Goal: Browse casually: Explore the website without a specific task or goal

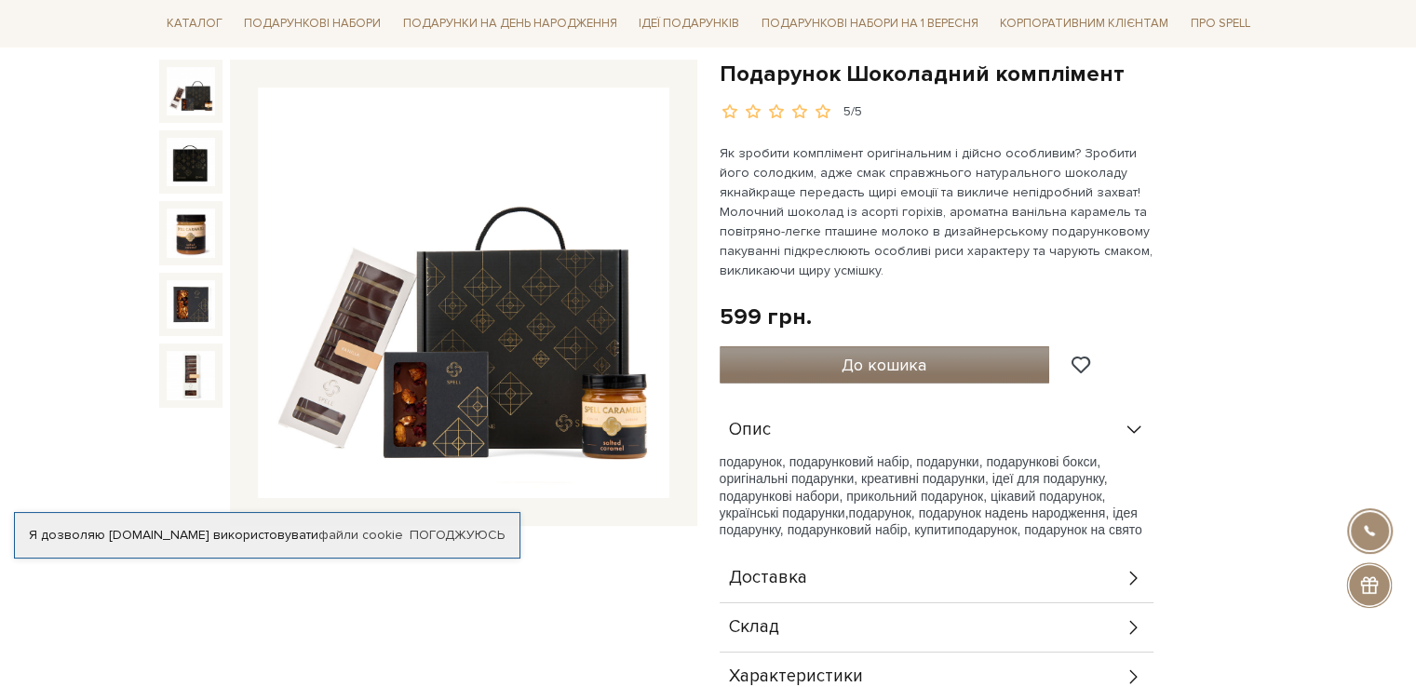
scroll to position [93, 0]
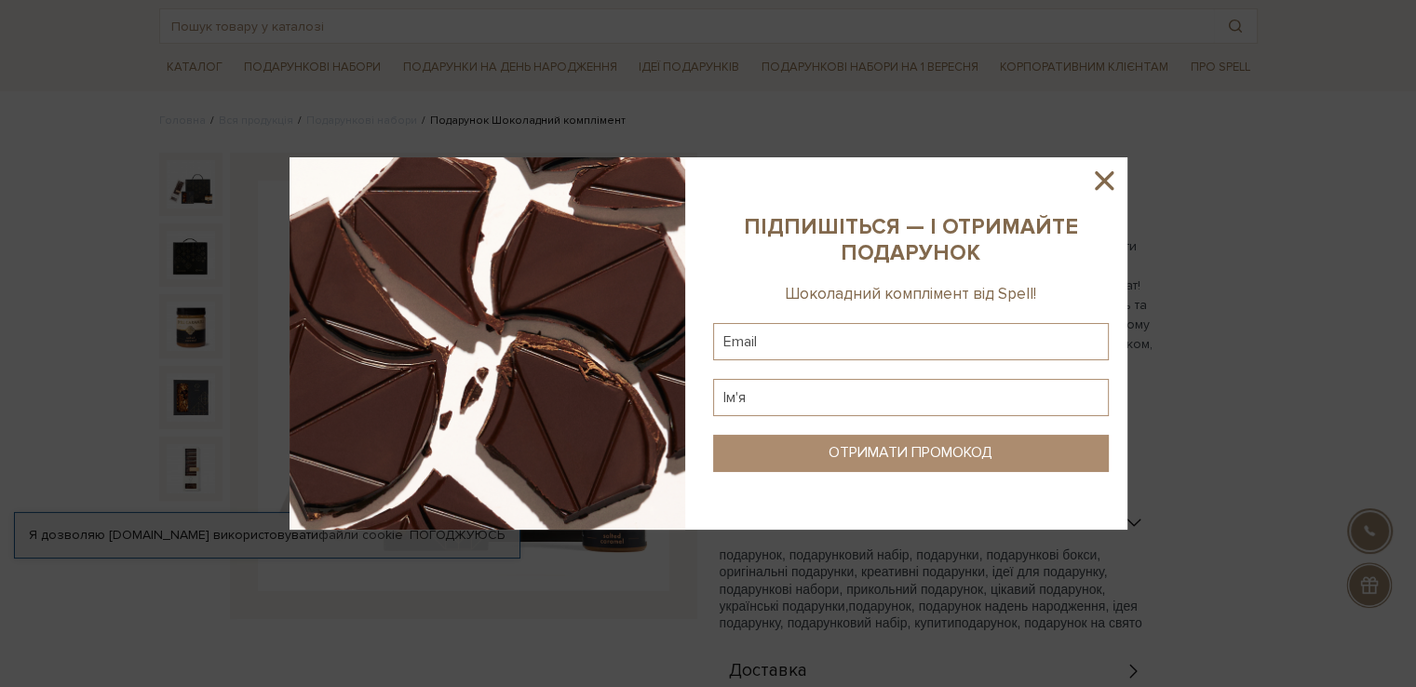
click at [1104, 181] on icon at bounding box center [1104, 180] width 19 height 19
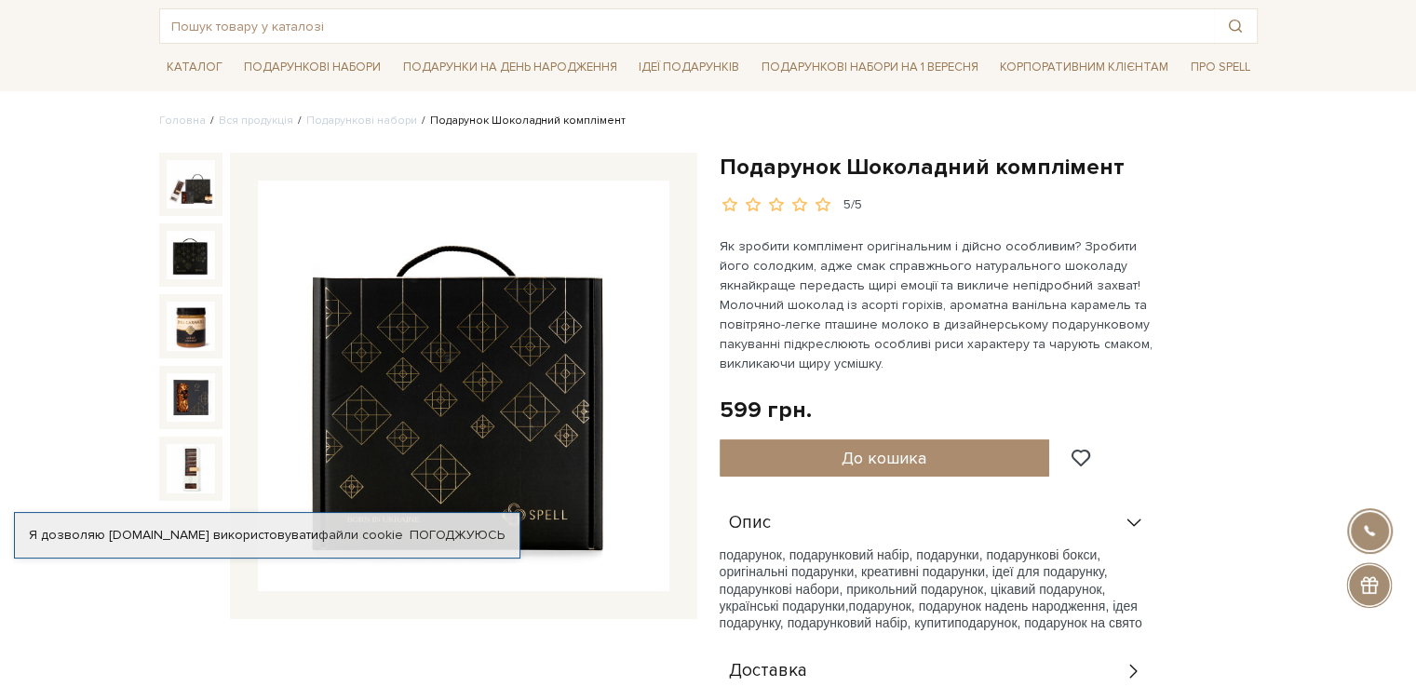
click at [189, 265] on img at bounding box center [191, 255] width 48 height 48
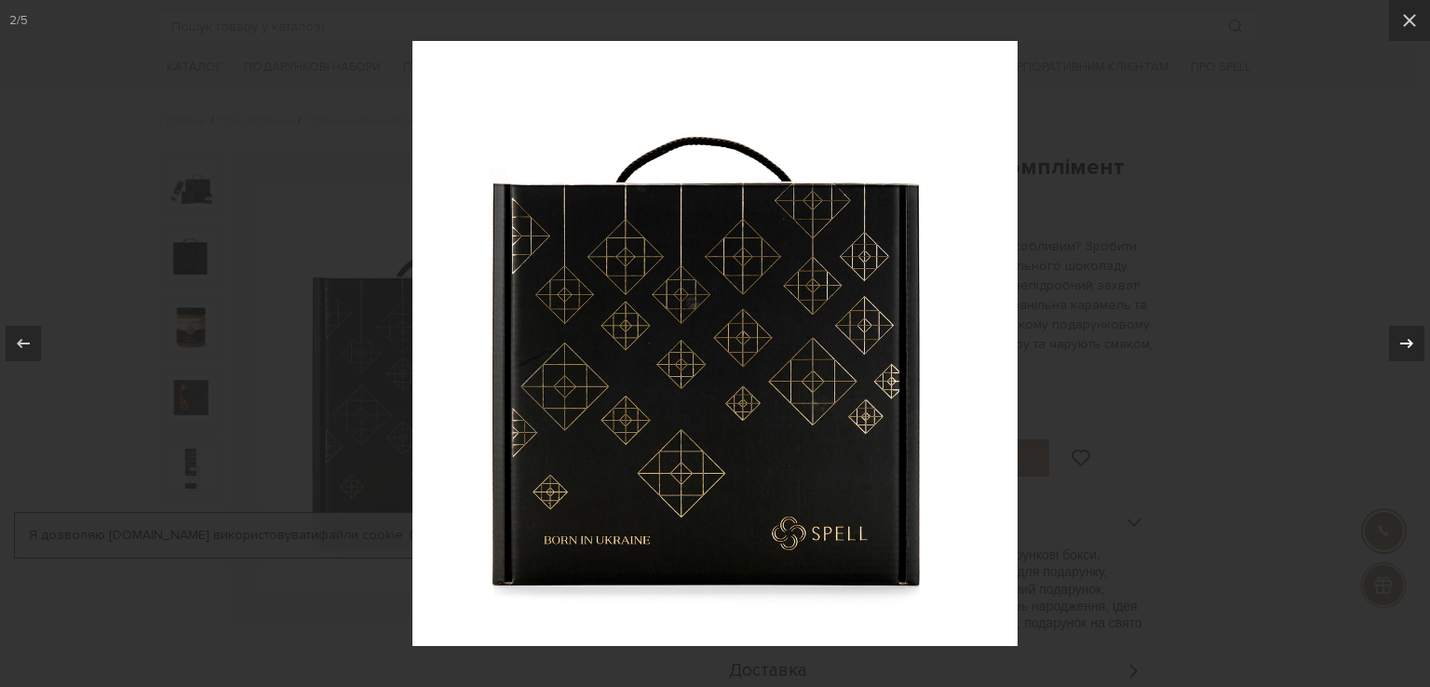
click at [1408, 342] on icon at bounding box center [1406, 343] width 22 height 22
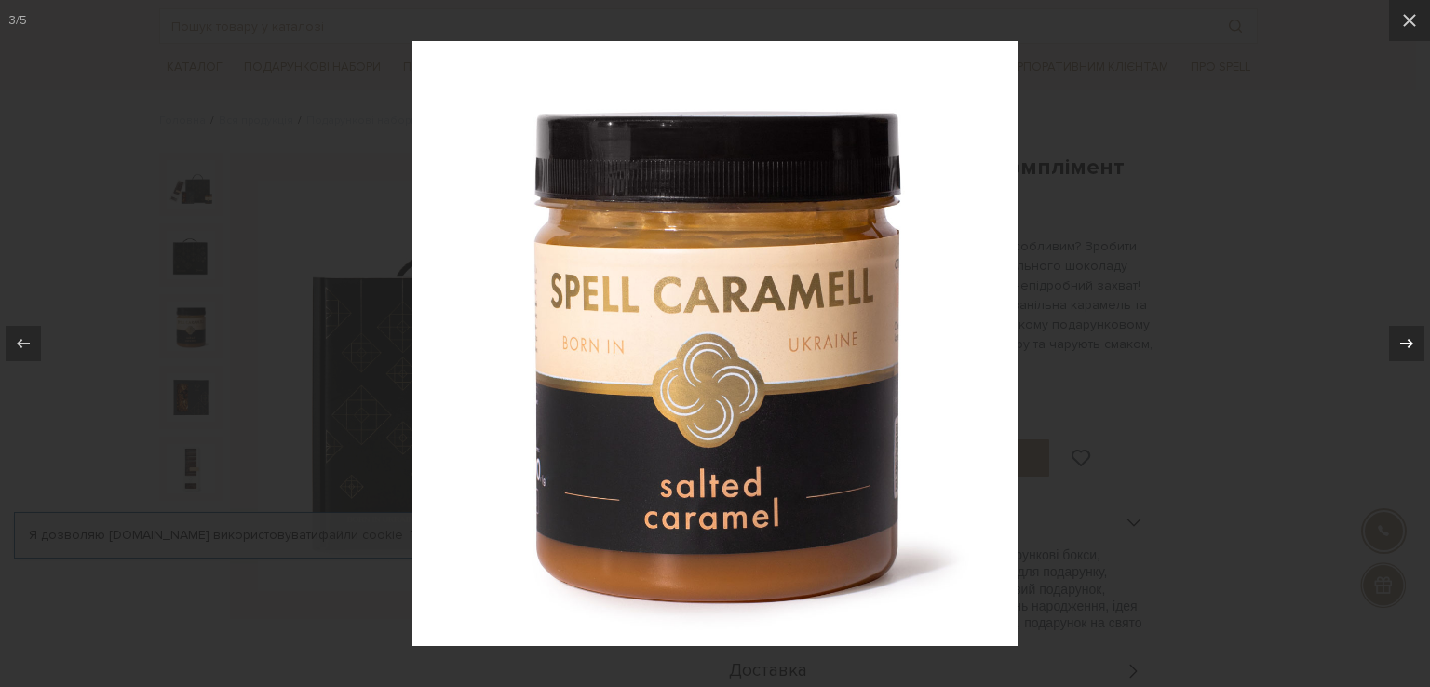
click at [1406, 343] on icon at bounding box center [1406, 343] width 13 height 9
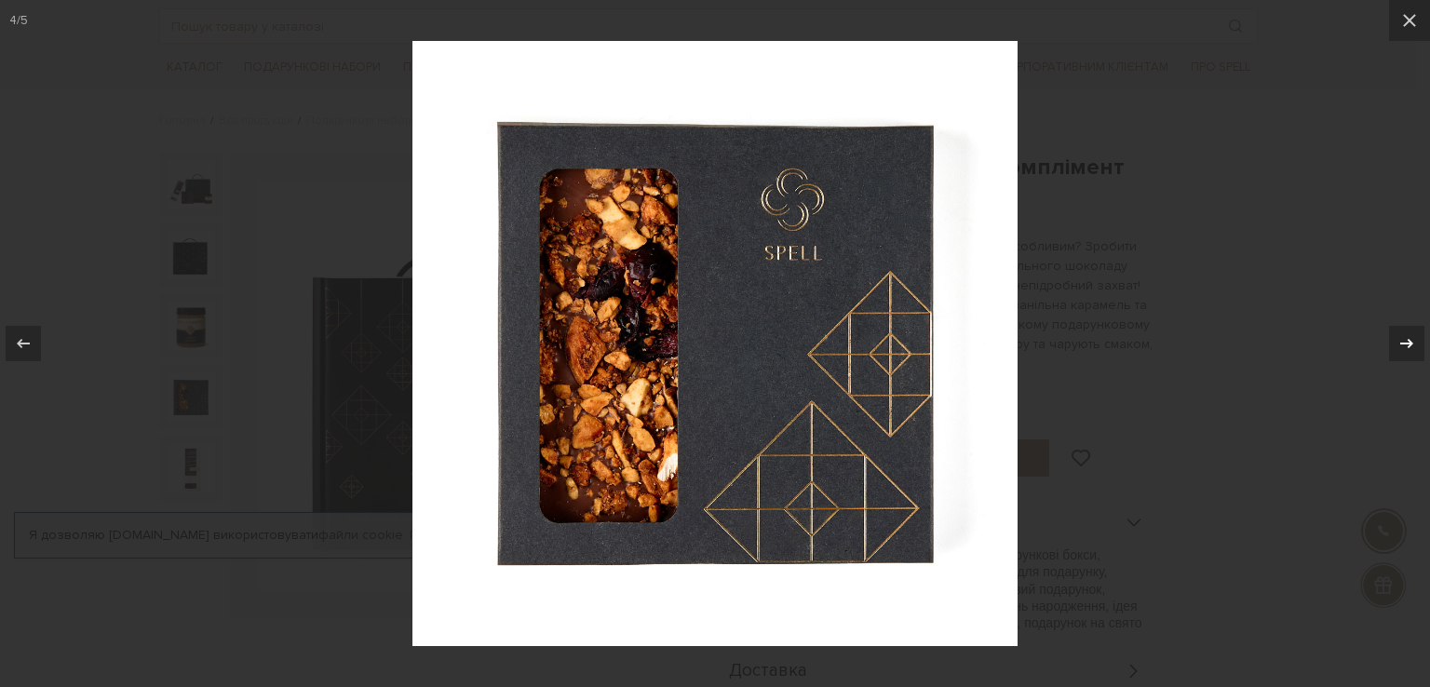
click at [1406, 343] on icon at bounding box center [1406, 343] width 13 height 9
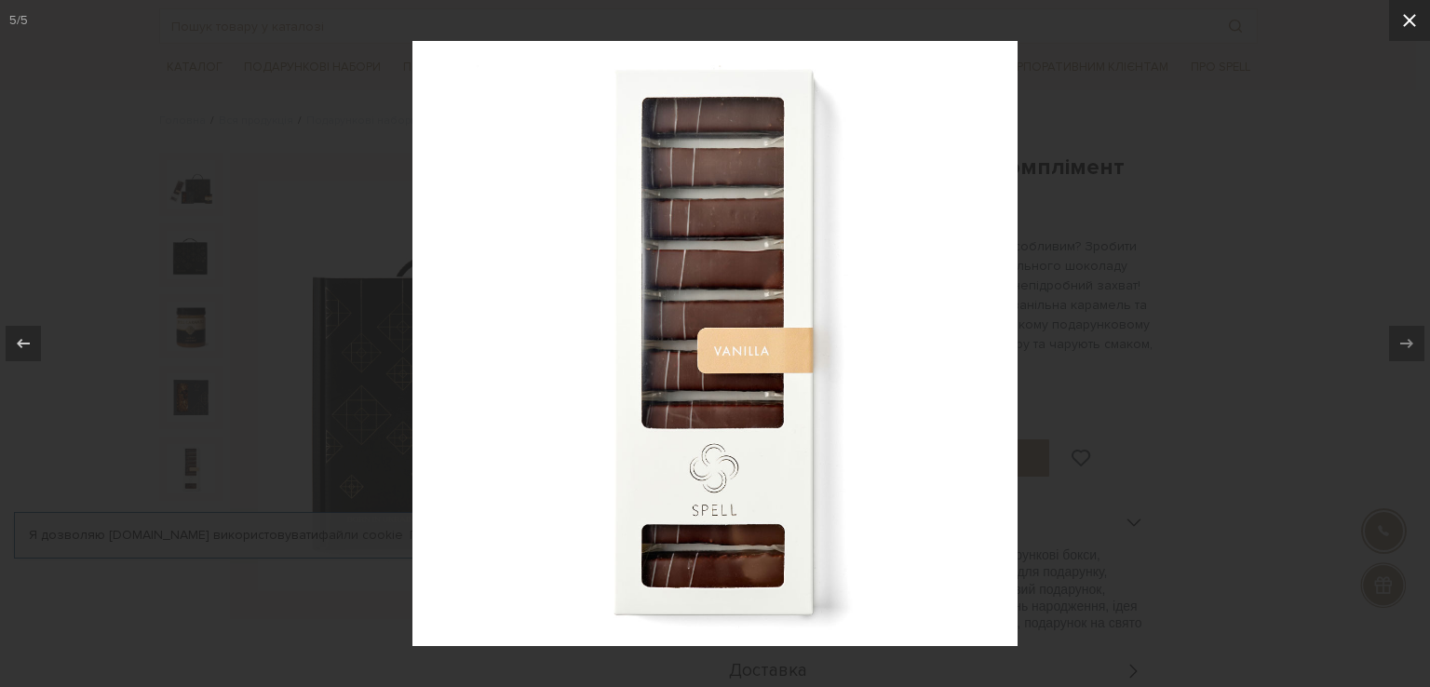
click at [1407, 19] on icon at bounding box center [1409, 20] width 13 height 13
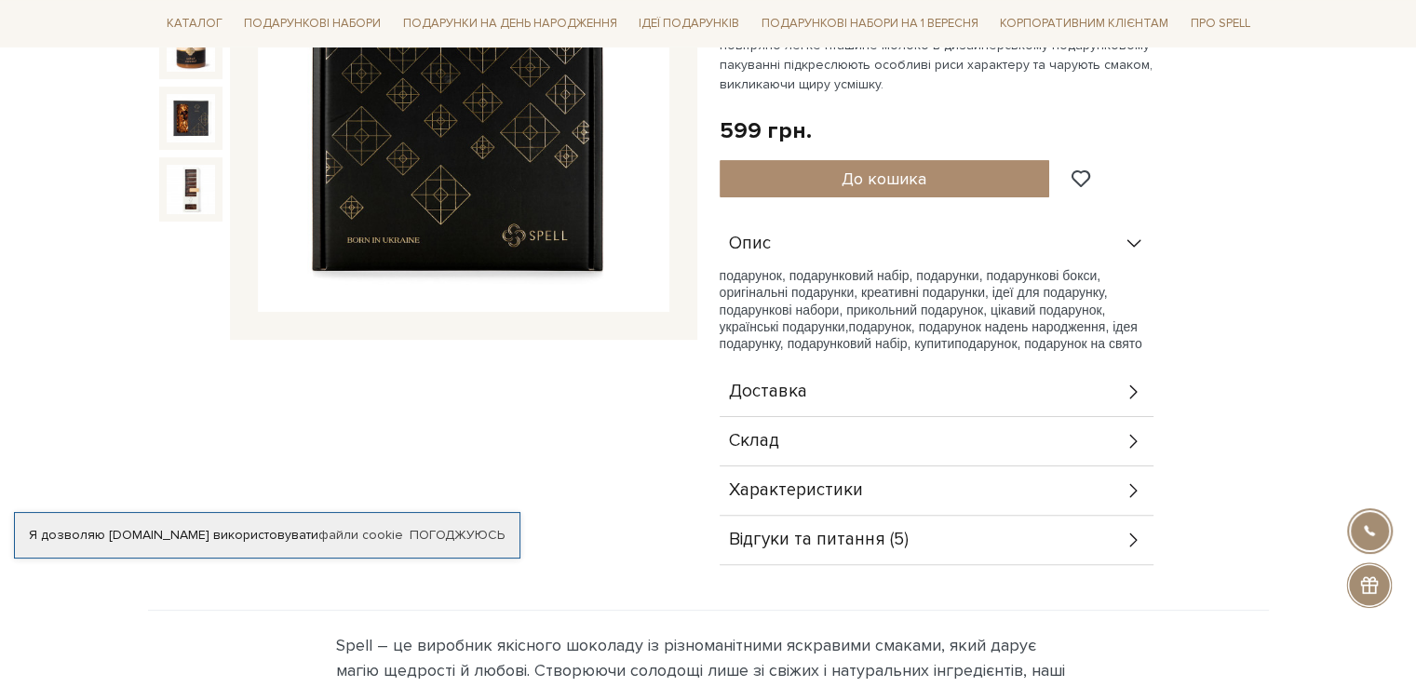
scroll to position [465, 0]
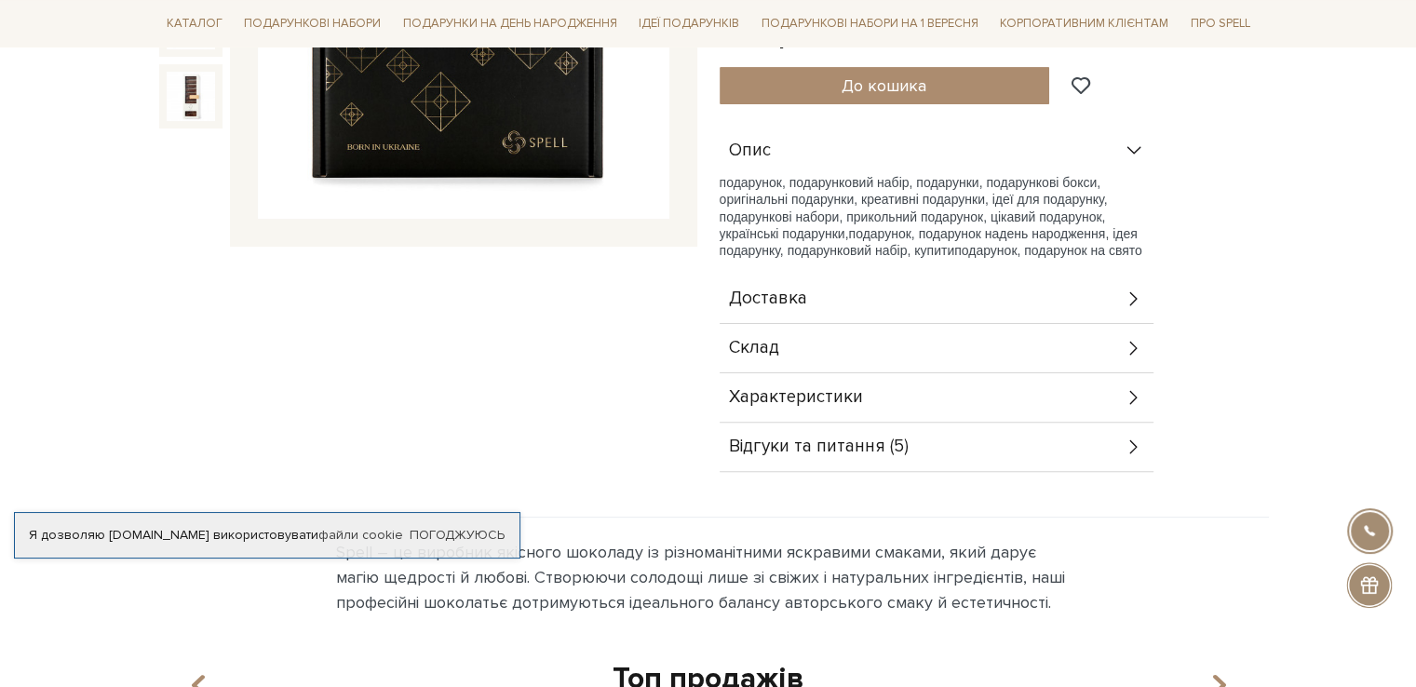
click at [1127, 152] on icon at bounding box center [1133, 151] width 20 height 20
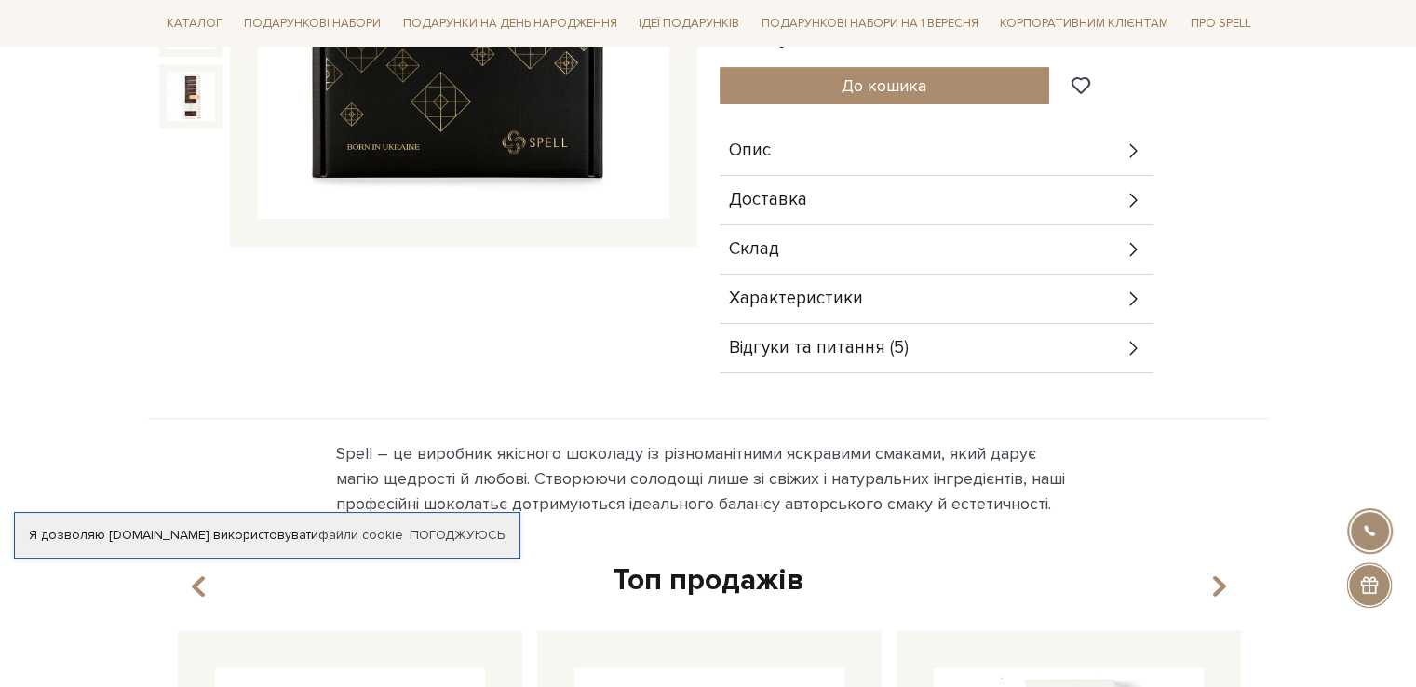
click at [1132, 150] on icon at bounding box center [1133, 151] width 20 height 20
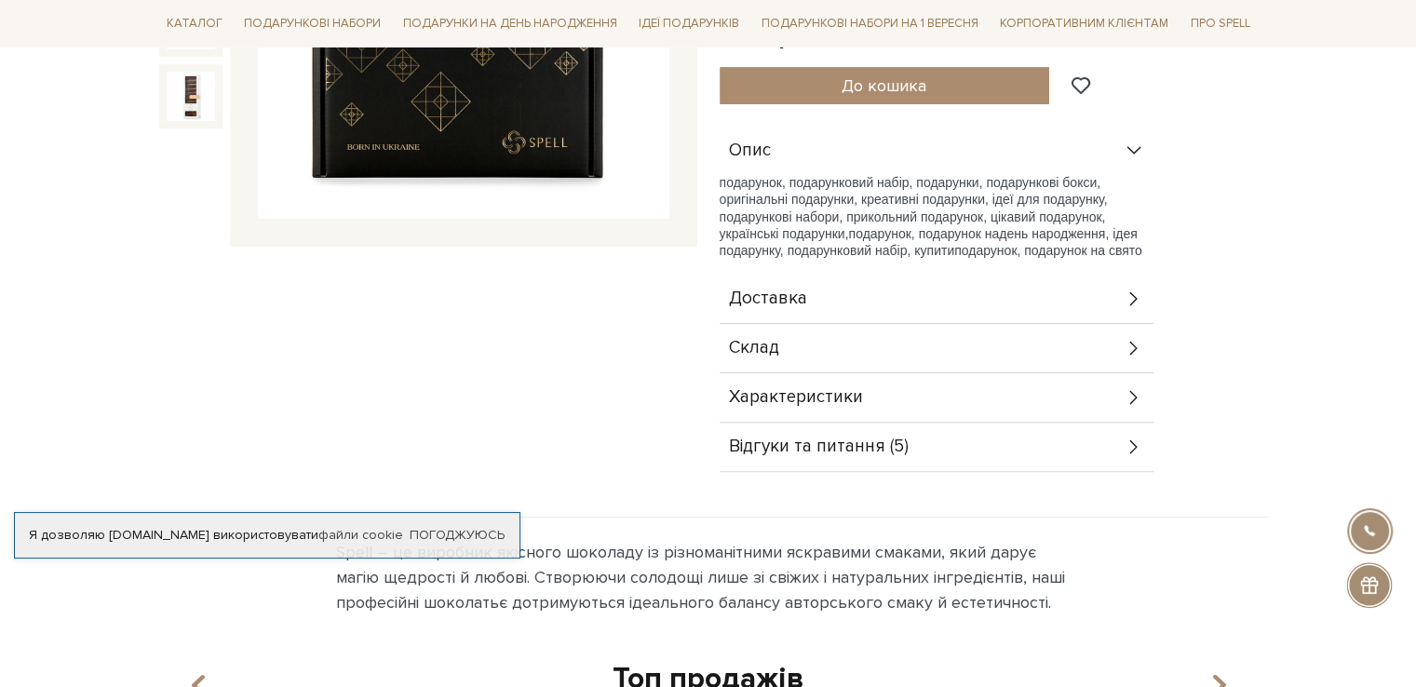
click at [1132, 397] on icon at bounding box center [1133, 397] width 20 height 20
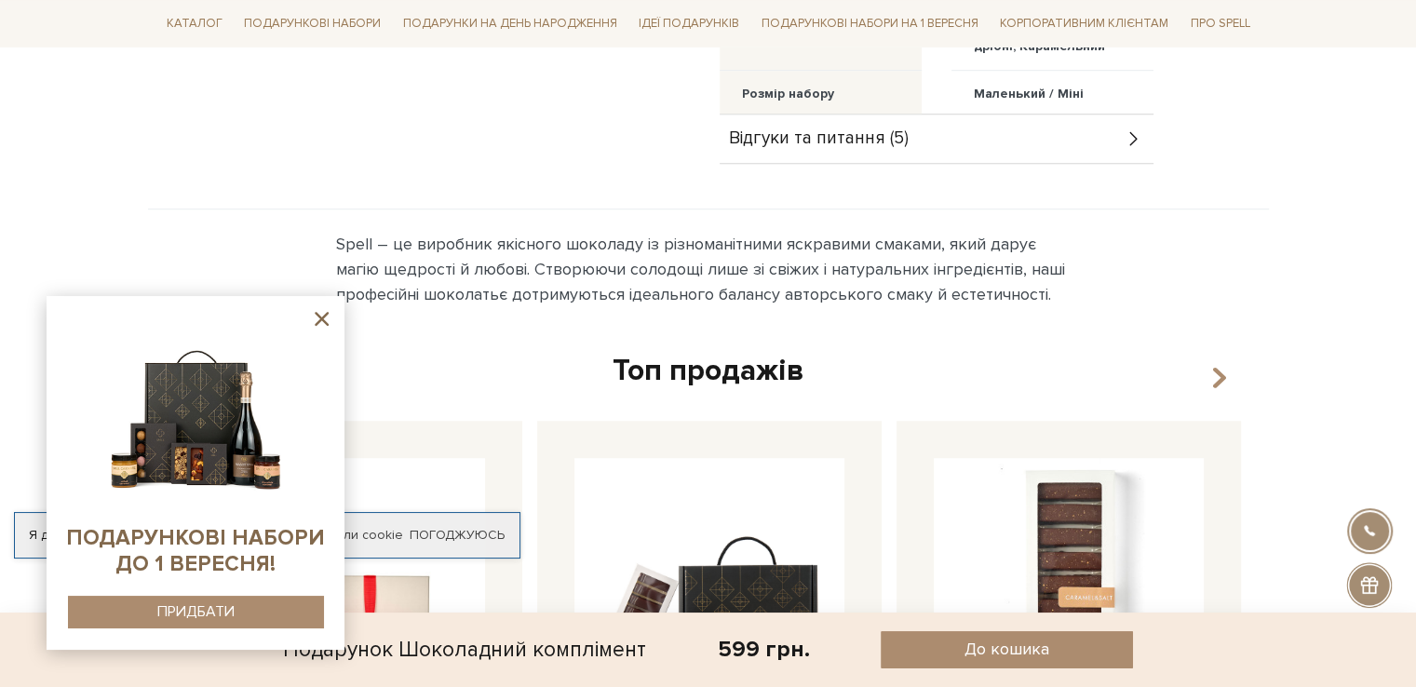
scroll to position [1117, 0]
